Goal: Check status: Check status

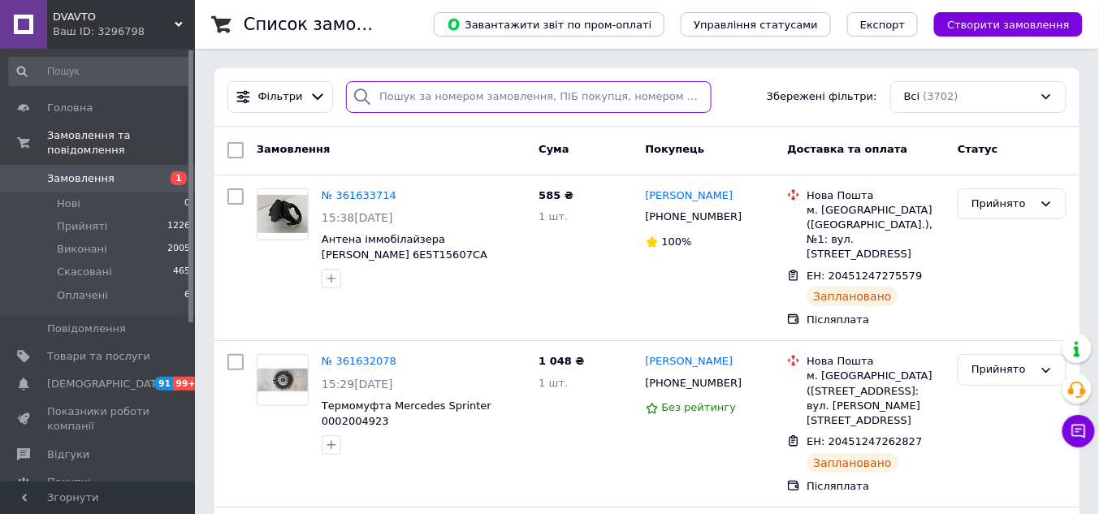
click at [417, 96] on input "search" at bounding box center [528, 97] width 365 height 32
paste input "[PERSON_NAME]"
type input "[PERSON_NAME]"
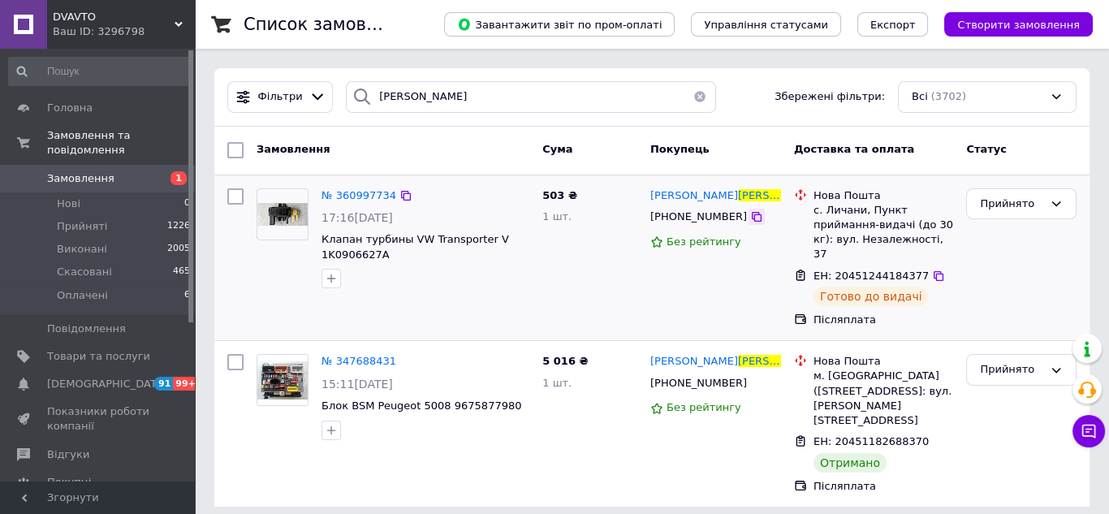
click at [750, 215] on icon at bounding box center [756, 216] width 13 height 13
click at [691, 98] on button "button" at bounding box center [700, 97] width 32 height 32
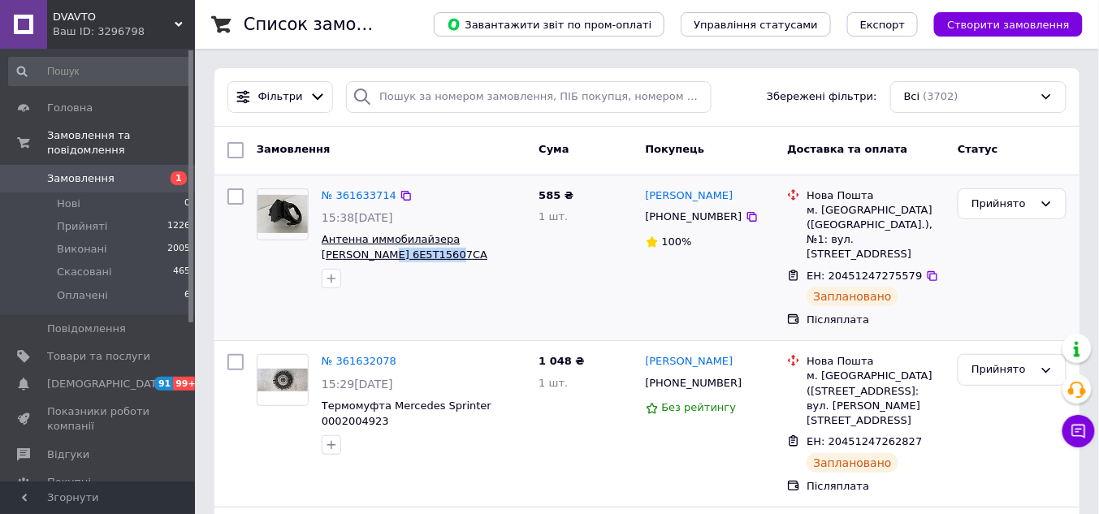
copy span "6E5T15607CA"
drag, startPoint x: 389, startPoint y: 255, endPoint x: 322, endPoint y: 254, distance: 66.6
click at [322, 254] on span "Антенна иммобилайзера [PERSON_NAME] 6E5T15607CA" at bounding box center [424, 247] width 204 height 30
